Goal: Task Accomplishment & Management: Manage account settings

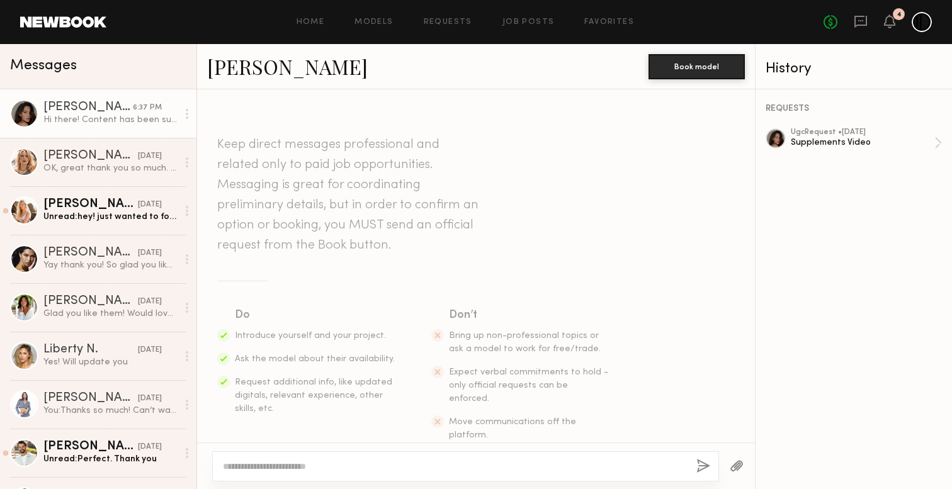
scroll to position [1989, 0]
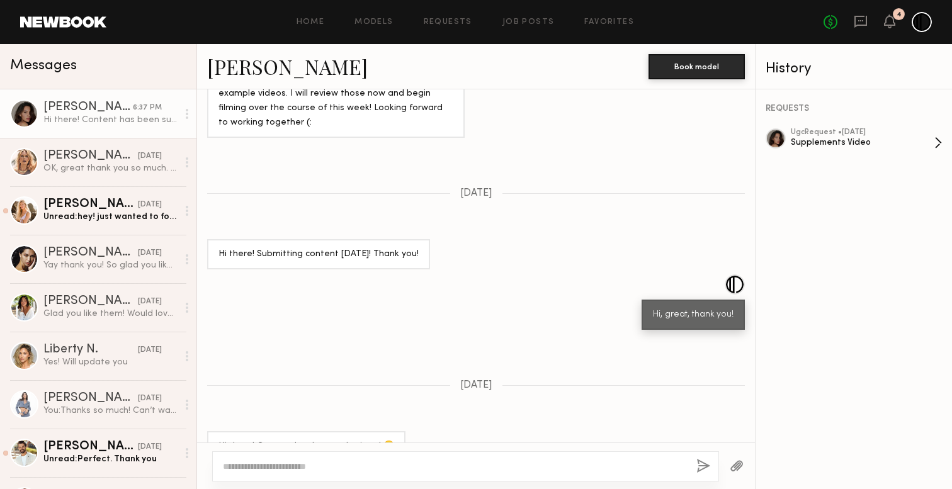
click at [799, 134] on div "ugc Request • [DATE]" at bounding box center [863, 132] width 144 height 8
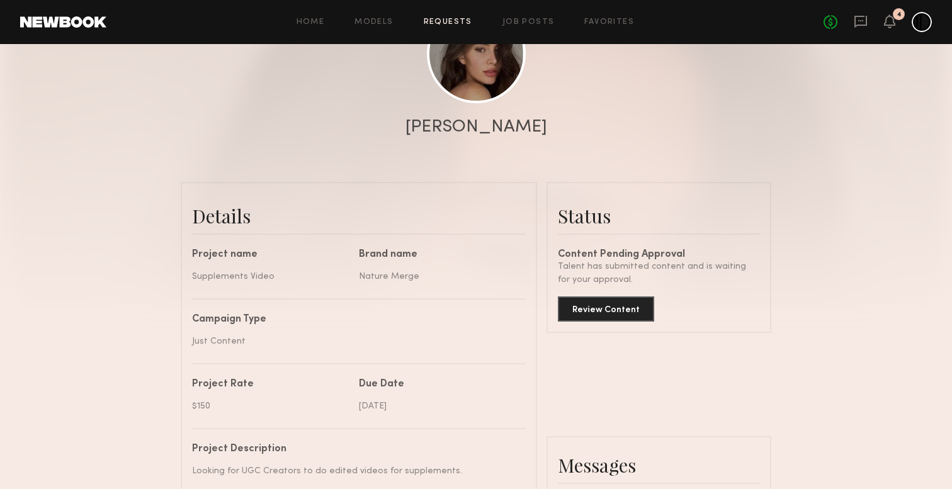
scroll to position [2345, 0]
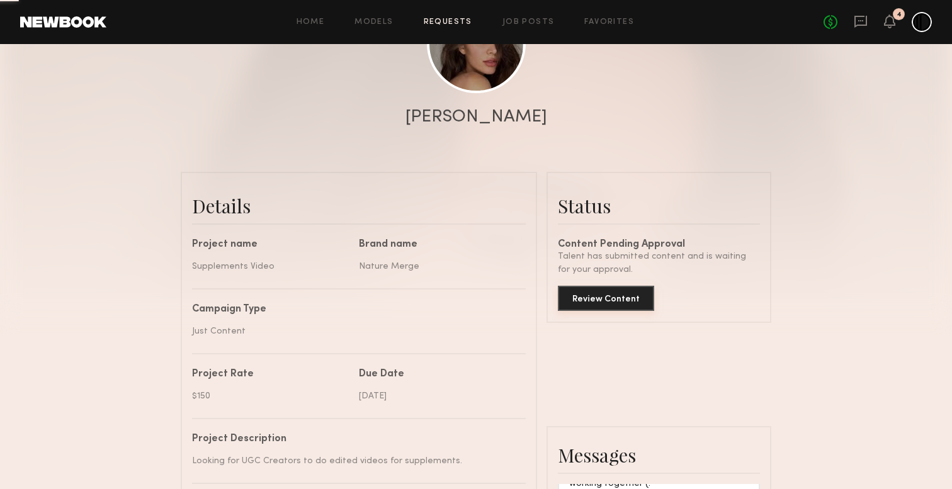
click at [589, 300] on button "Review Content" at bounding box center [606, 298] width 96 height 25
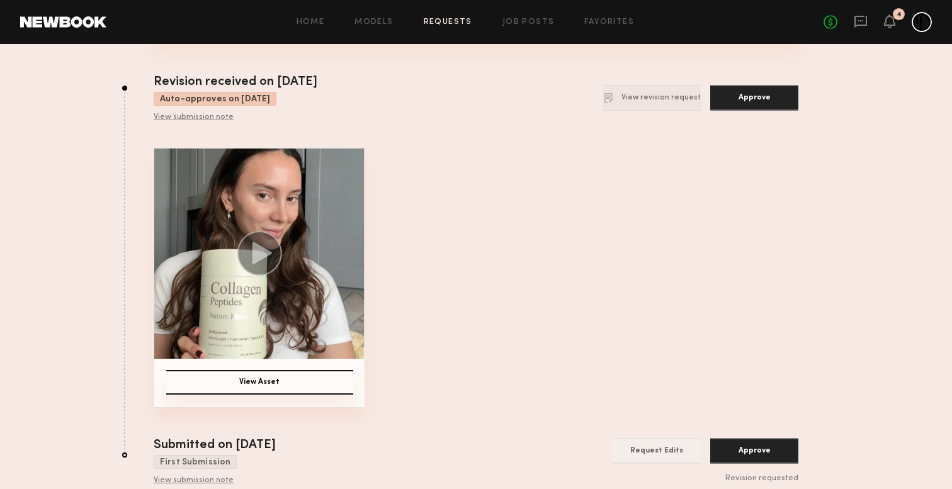
scroll to position [105, 0]
click at [256, 259] on icon at bounding box center [263, 254] width 20 height 22
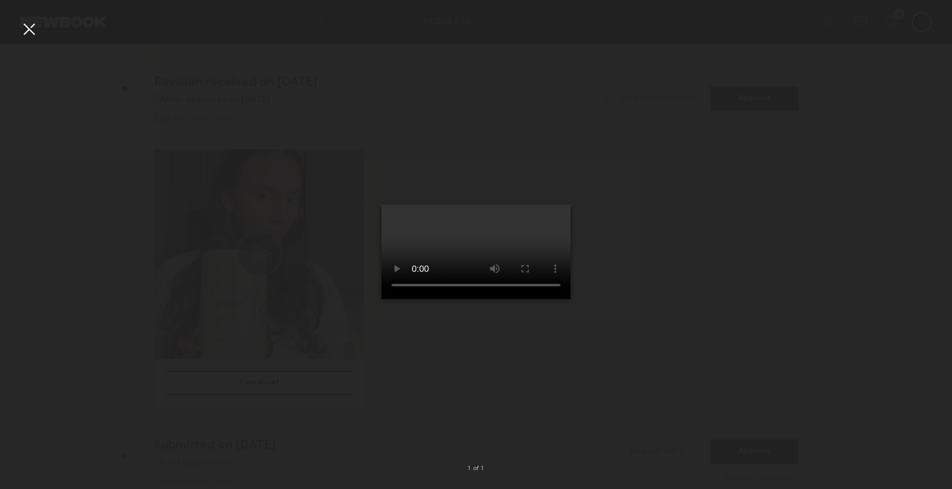
click at [23, 32] on div at bounding box center [29, 29] width 20 height 20
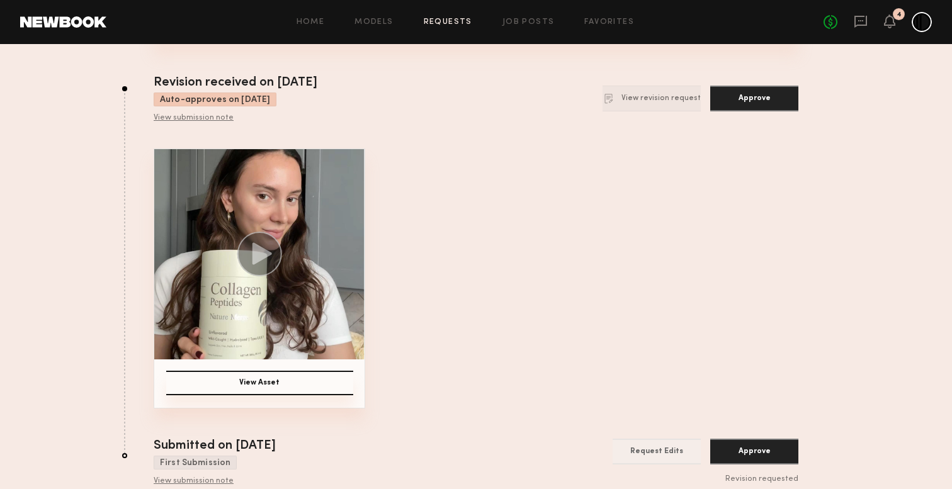
click at [724, 98] on button "Approve" at bounding box center [754, 99] width 88 height 26
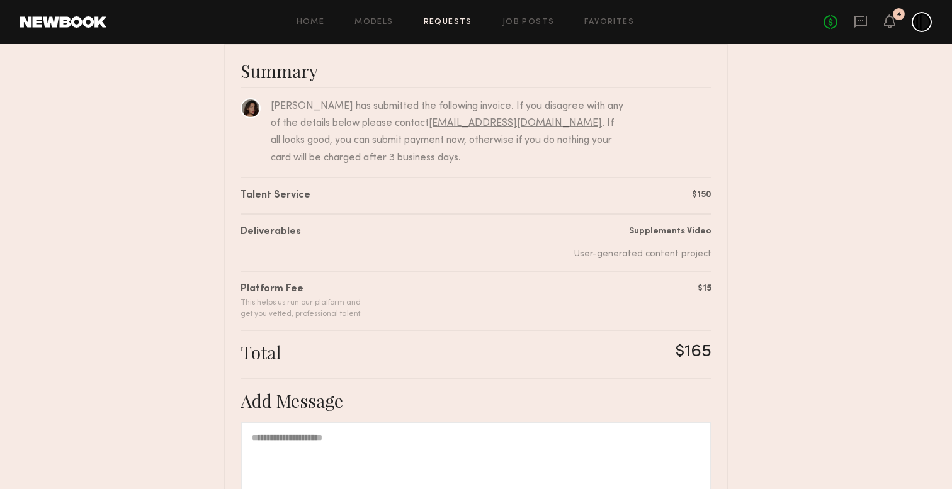
scroll to position [268, 0]
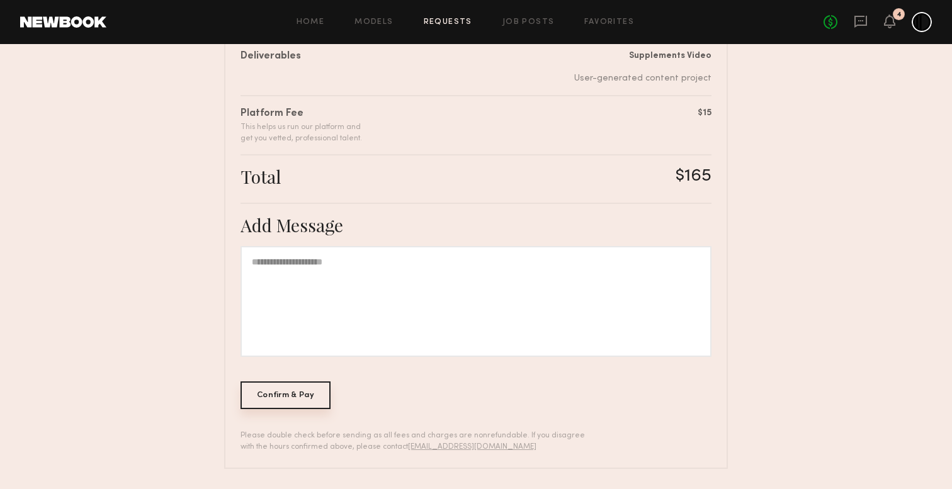
click at [314, 395] on div "Confirm & Pay" at bounding box center [286, 396] width 90 height 28
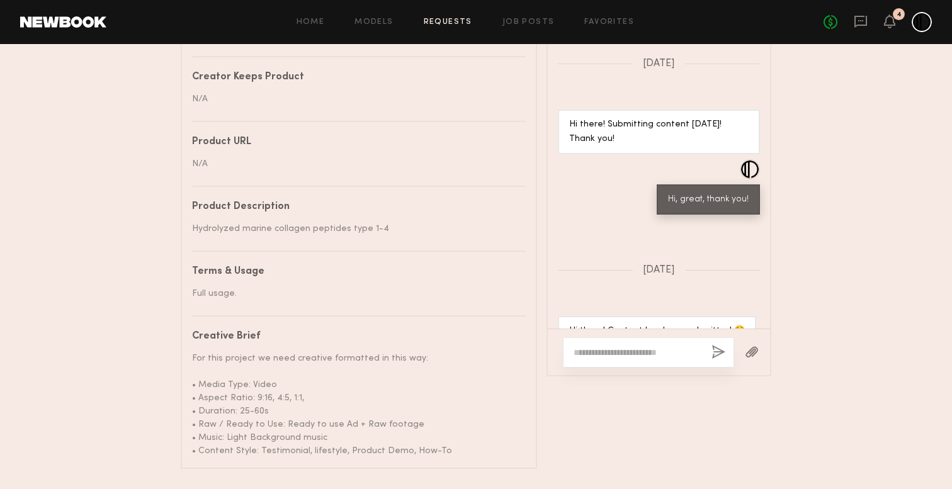
scroll to position [720, 0]
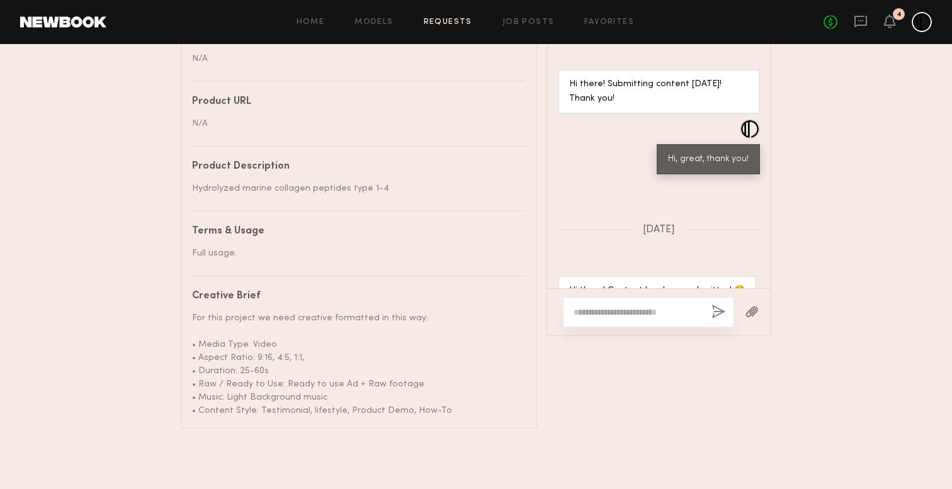
click at [586, 321] on div at bounding box center [648, 312] width 171 height 30
click at [596, 318] on textarea at bounding box center [638, 312] width 128 height 13
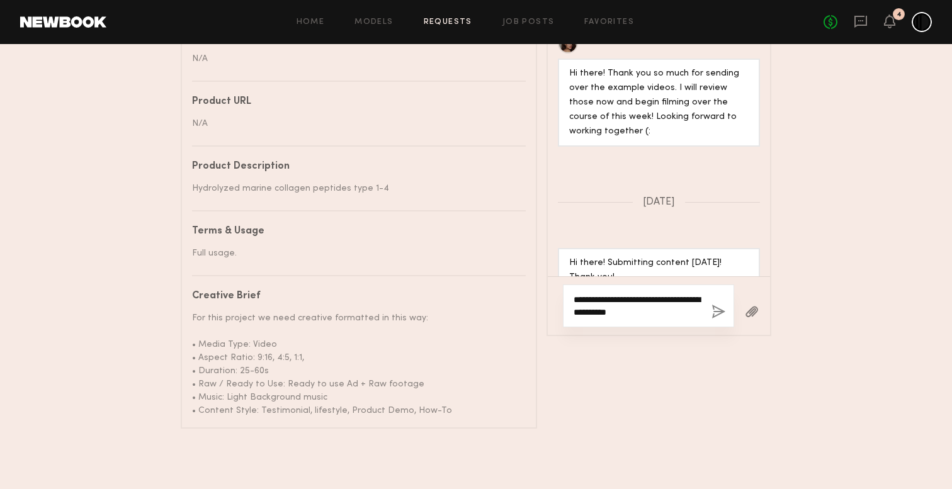
type textarea "**********"
click at [718, 316] on button "button" at bounding box center [719, 313] width 14 height 16
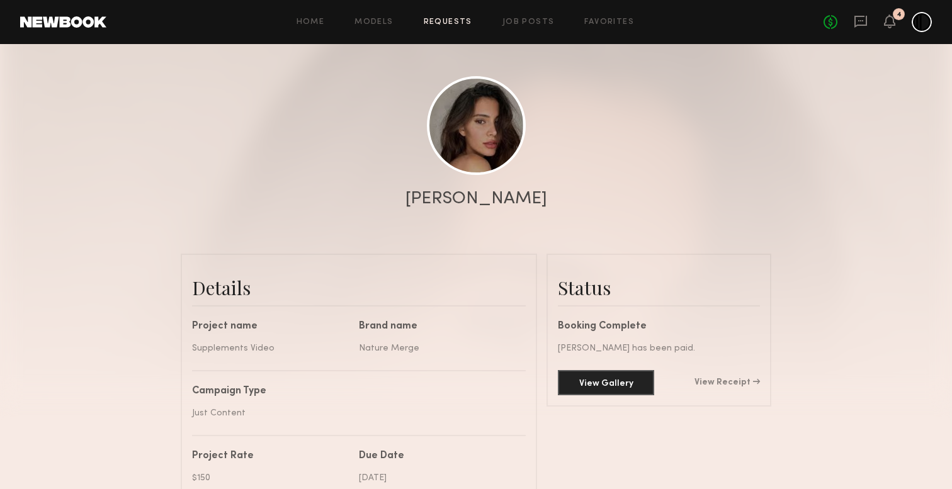
scroll to position [102, 0]
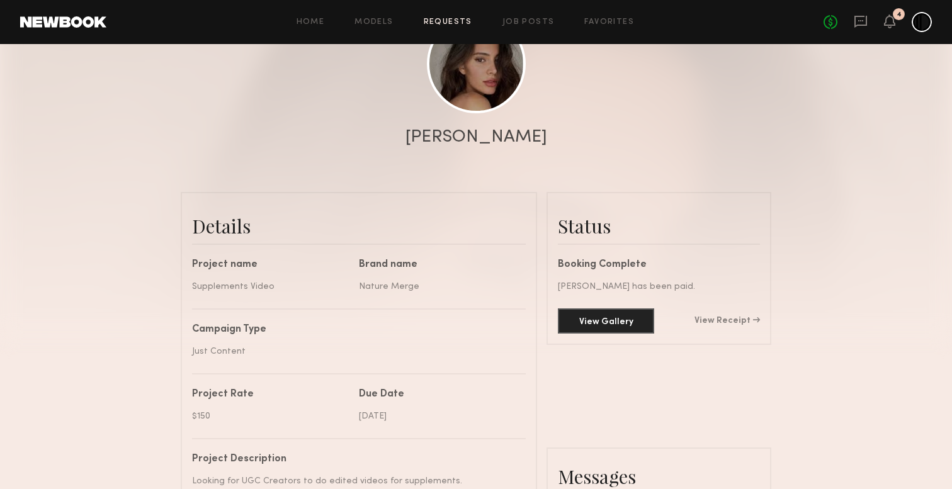
scroll to position [171, 0]
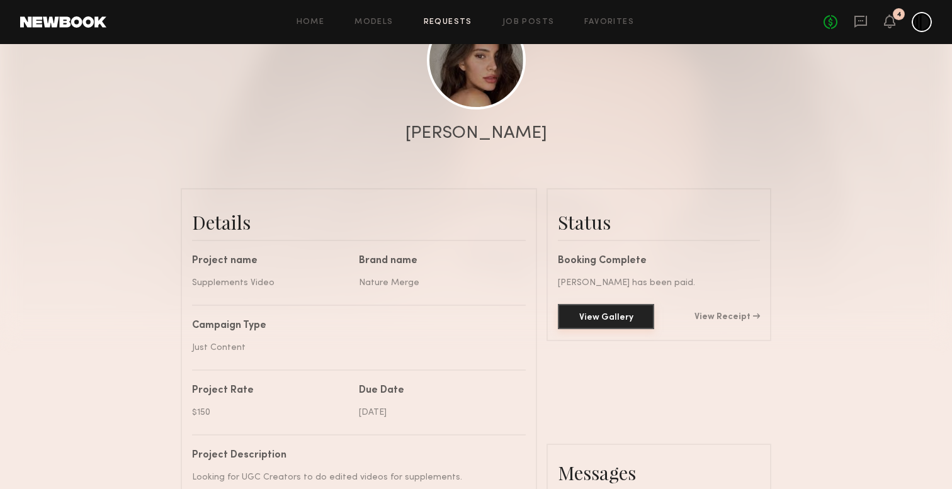
click at [618, 309] on button "View Gallery" at bounding box center [606, 316] width 96 height 25
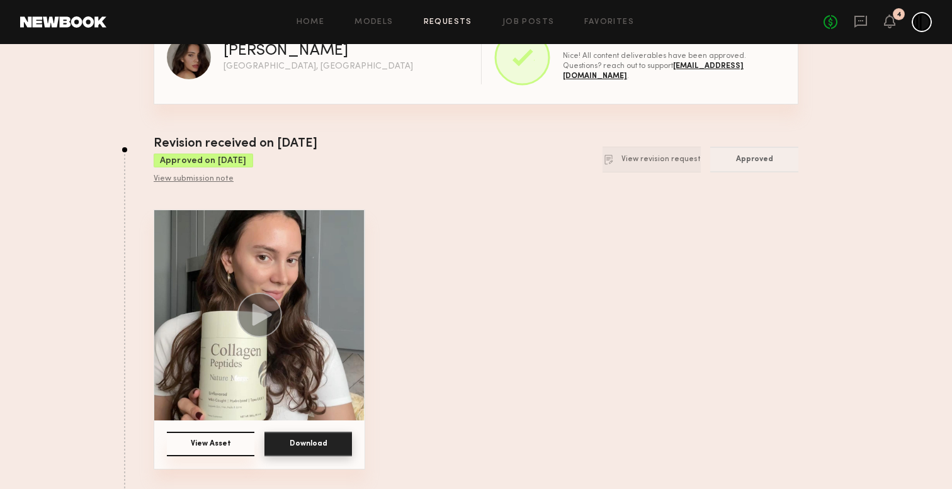
scroll to position [64, 0]
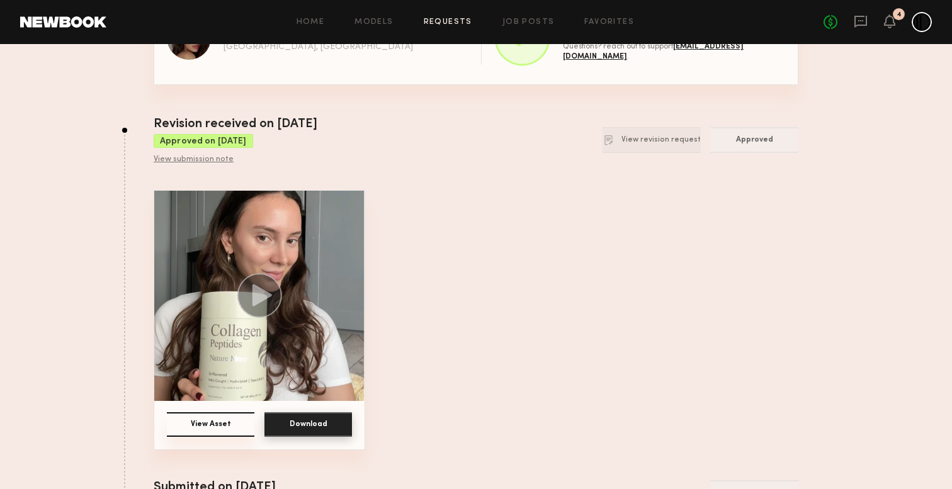
click at [307, 428] on button "Download" at bounding box center [308, 424] width 88 height 25
